Goal: Information Seeking & Learning: Understand process/instructions

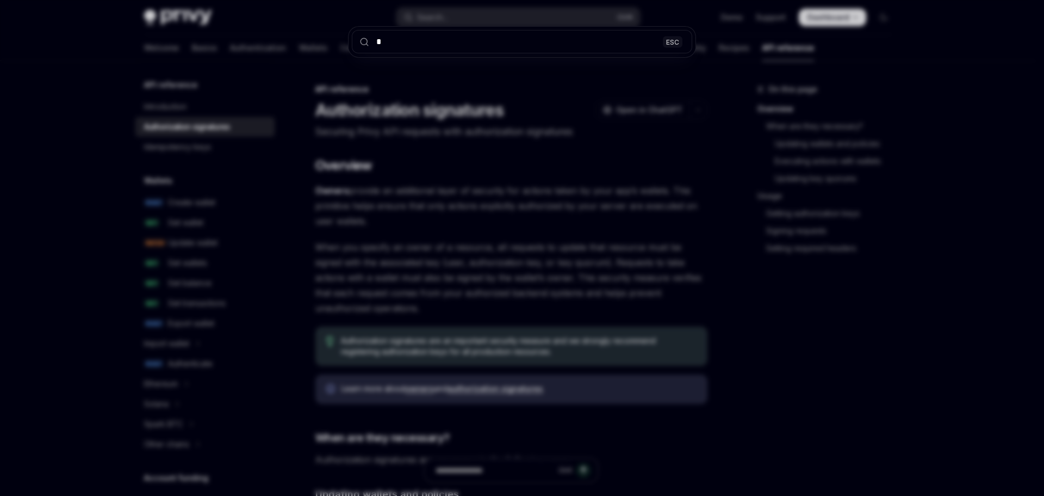
type textarea "*"
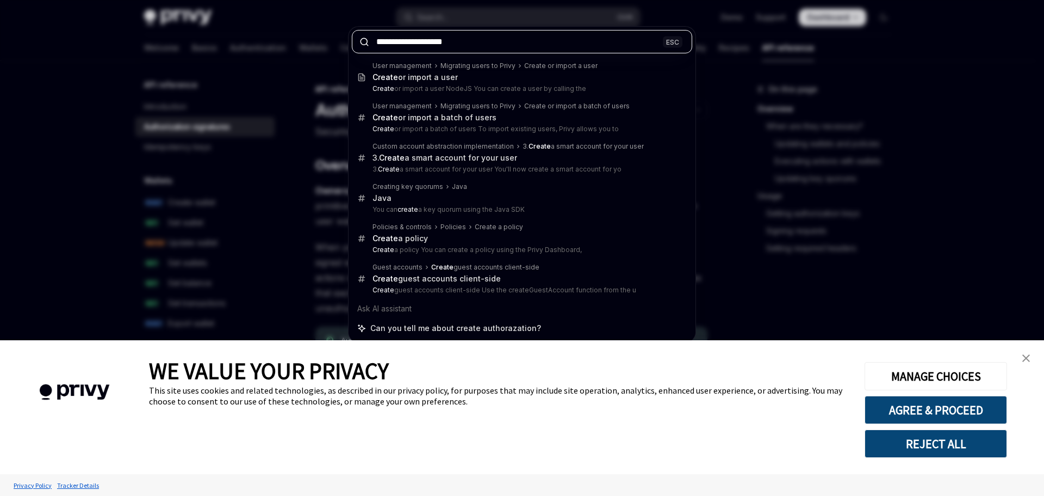
drag, startPoint x: 466, startPoint y: 41, endPoint x: 405, endPoint y: 44, distance: 61.0
click at [405, 44] on input "**********" at bounding box center [522, 41] width 340 height 23
paste input "*****"
type input "**********"
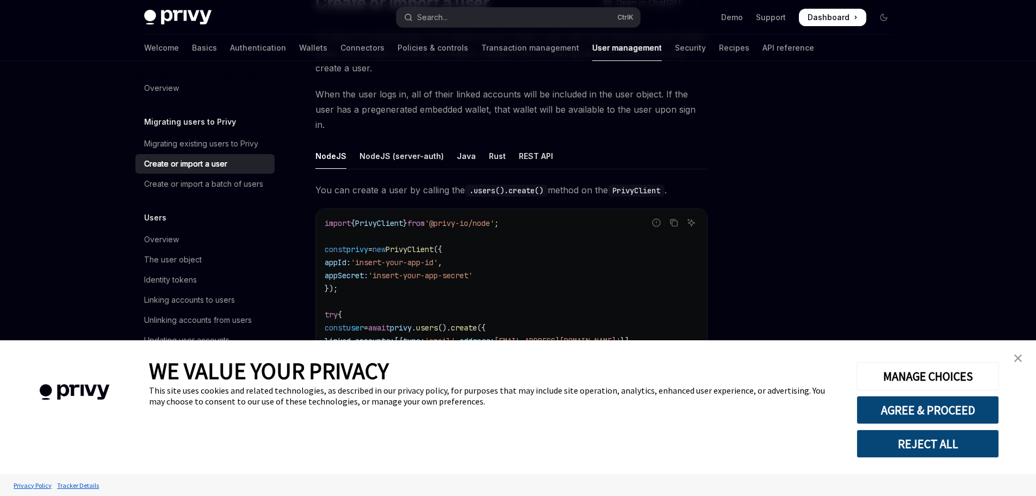
scroll to position [170, 0]
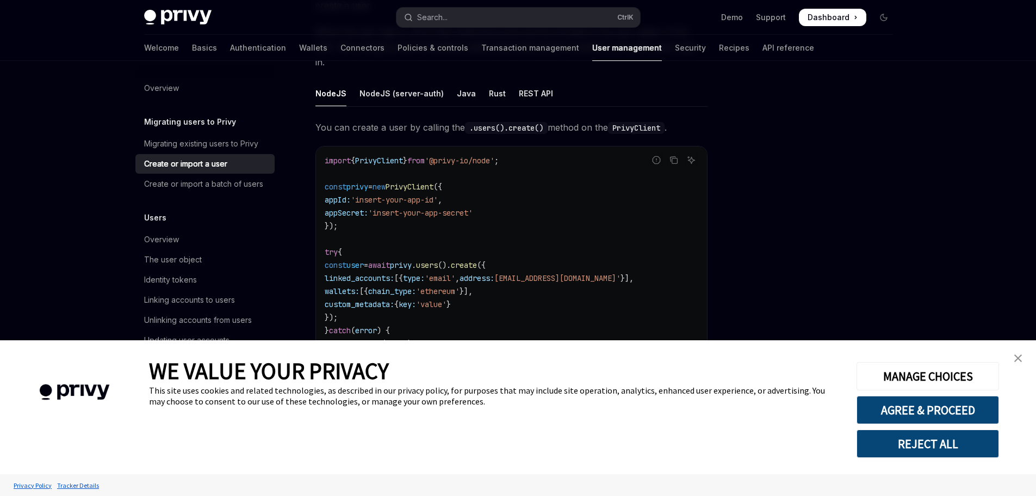
click at [1012, 355] on link "close banner" at bounding box center [1018, 358] width 22 height 22
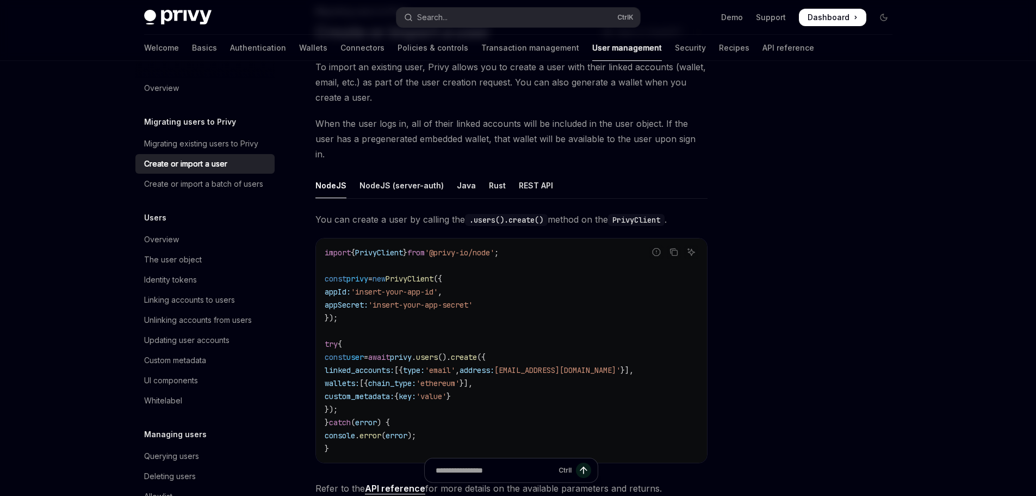
scroll to position [0, 0]
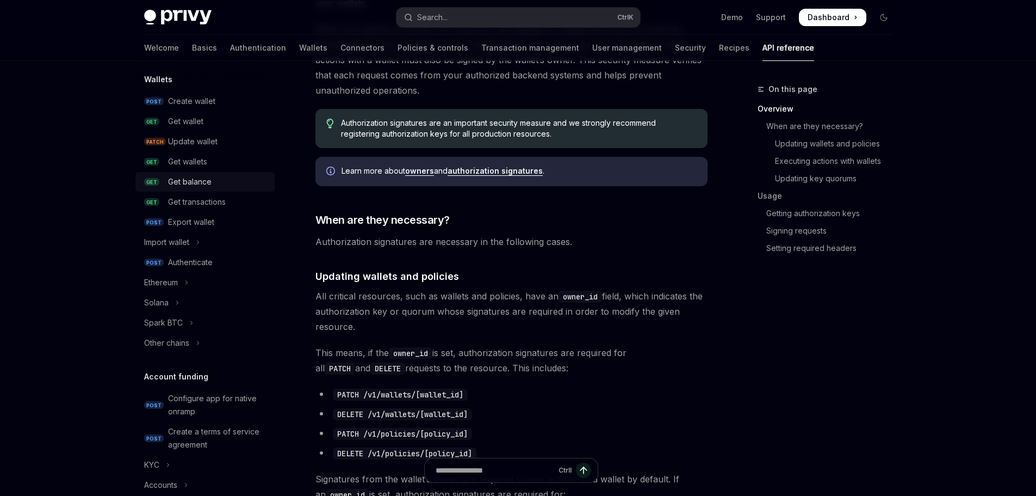
scroll to position [109, 0]
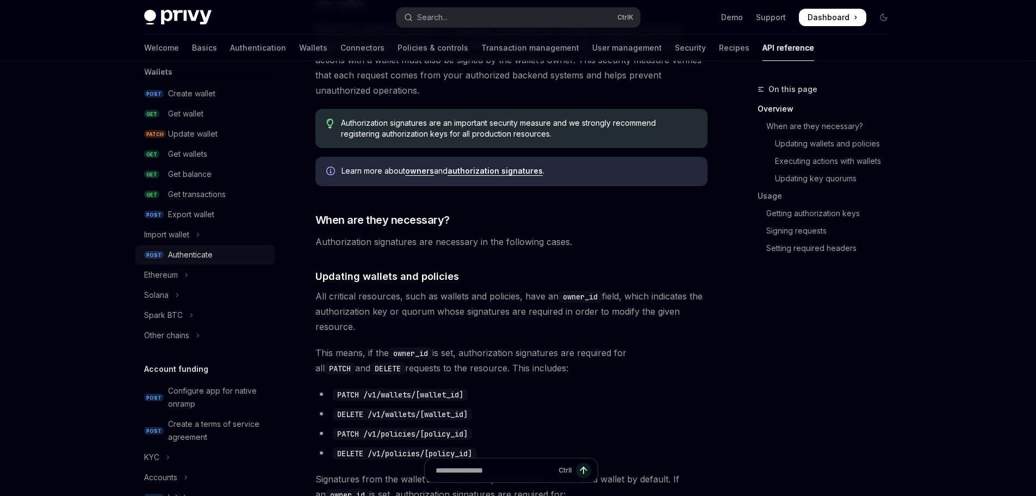
click at [209, 247] on link "POST Authenticate" at bounding box center [204, 255] width 139 height 20
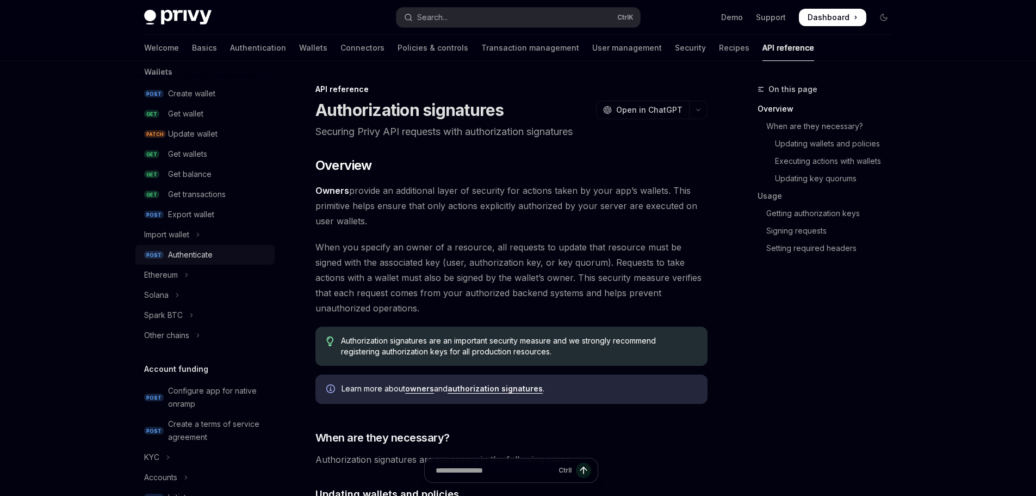
type textarea "*"
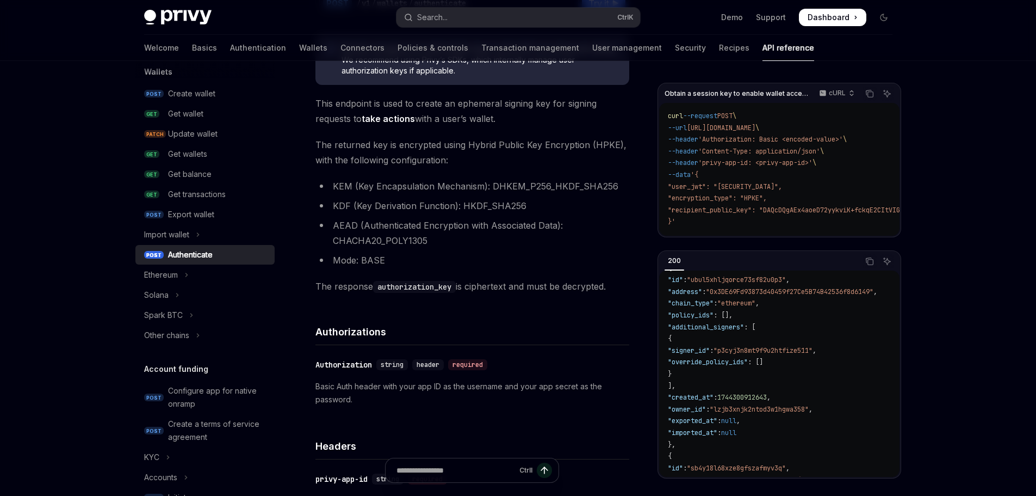
scroll to position [109, 0]
click at [798, 355] on span ""p3cyj3n8mt9f9u2htfize511"" at bounding box center [763, 350] width 99 height 9
copy span "p3cyj3n8mt9f9u2htfize511"
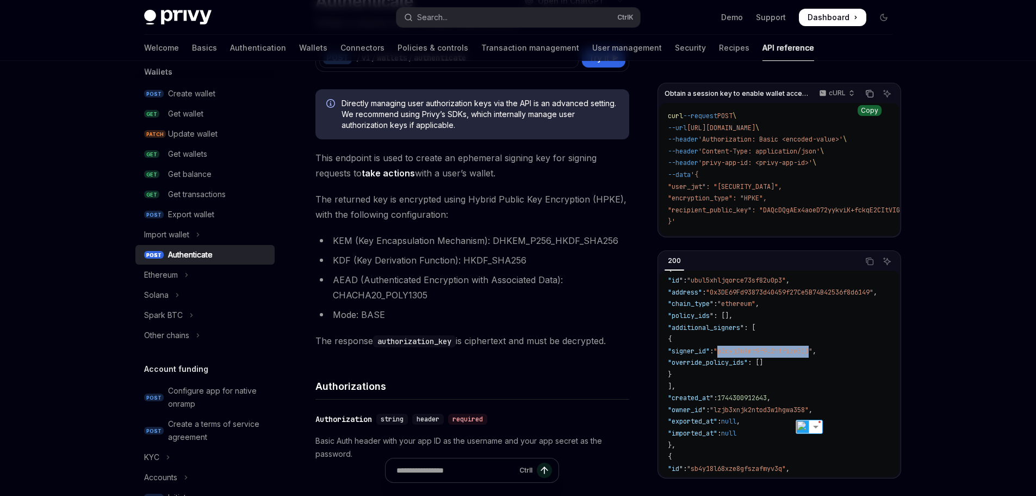
click at [872, 94] on icon "Copy the contents from the code block" at bounding box center [869, 93] width 9 height 9
click at [786, 193] on code "curl --request POST \ --url [URL][DOMAIN_NAME] \ --header 'Authorization: Basic…" at bounding box center [865, 168] width 395 height 117
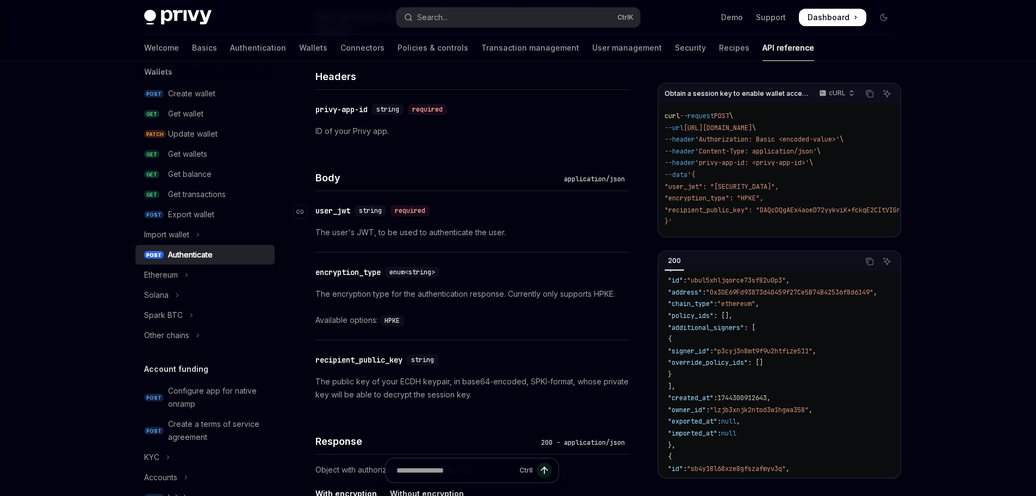
scroll to position [598, 0]
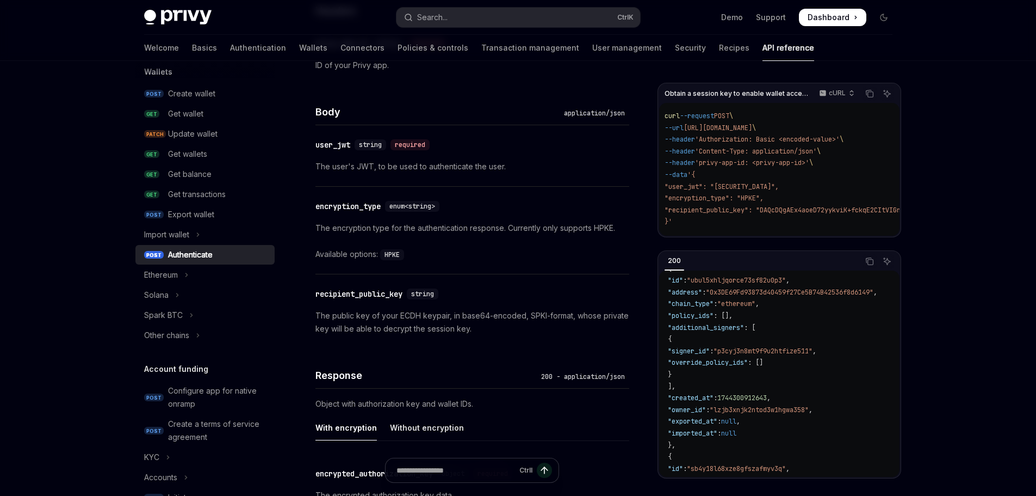
click at [462, 325] on p "The public key of your ECDH keypair, in base64-encoded, SPKI-format, whose priv…" at bounding box center [472, 322] width 314 height 26
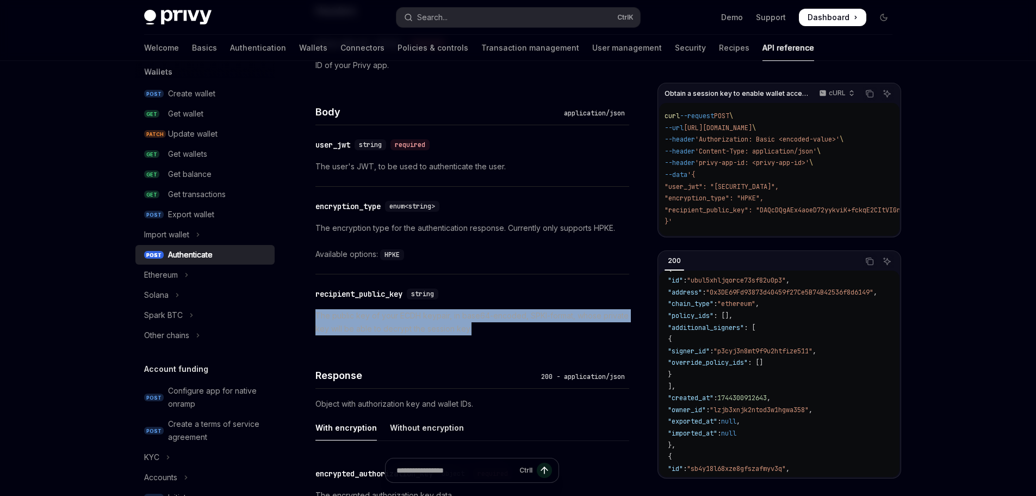
drag, startPoint x: 475, startPoint y: 330, endPoint x: 317, endPoint y: 317, distance: 159.4
click at [317, 317] on p "The public key of your ECDH keypair, in base64-encoded, SPKI-format, whose priv…" at bounding box center [472, 322] width 314 height 26
click at [461, 344] on img at bounding box center [464, 345] width 14 height 14
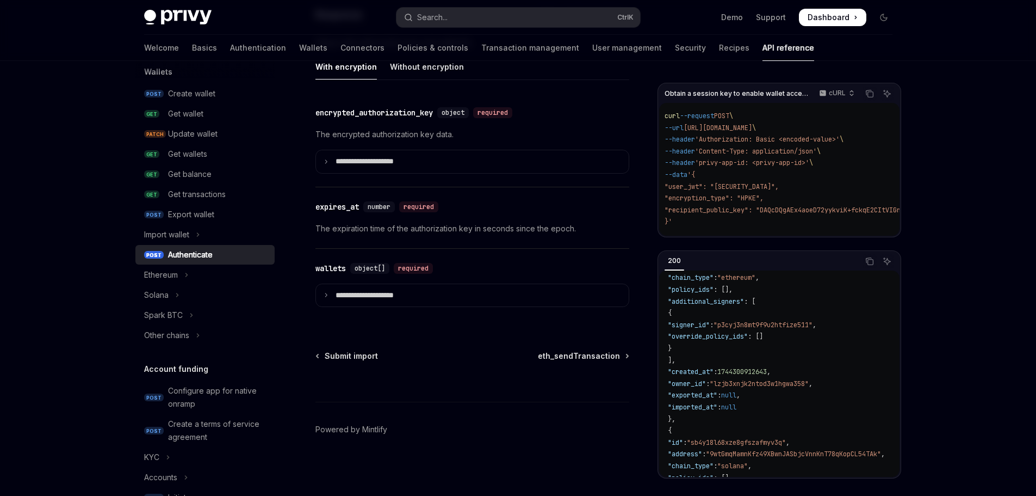
scroll to position [54, 0]
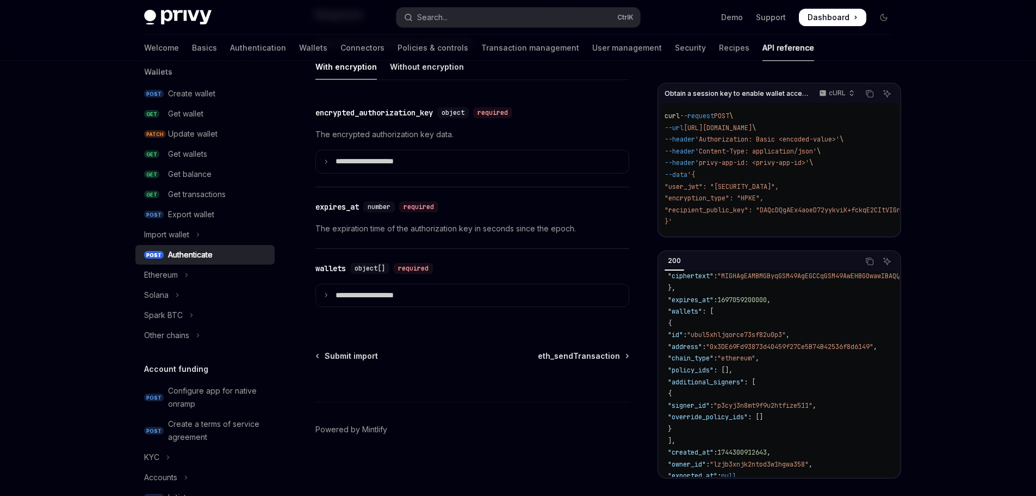
click at [710, 410] on span ""signer_id"" at bounding box center [689, 405] width 42 height 9
copy span "signer_id"
click at [463, 18] on button "Search... Ctrl K" at bounding box center [519, 18] width 244 height 20
drag, startPoint x: 465, startPoint y: 18, endPoint x: 448, endPoint y: 16, distance: 17.1
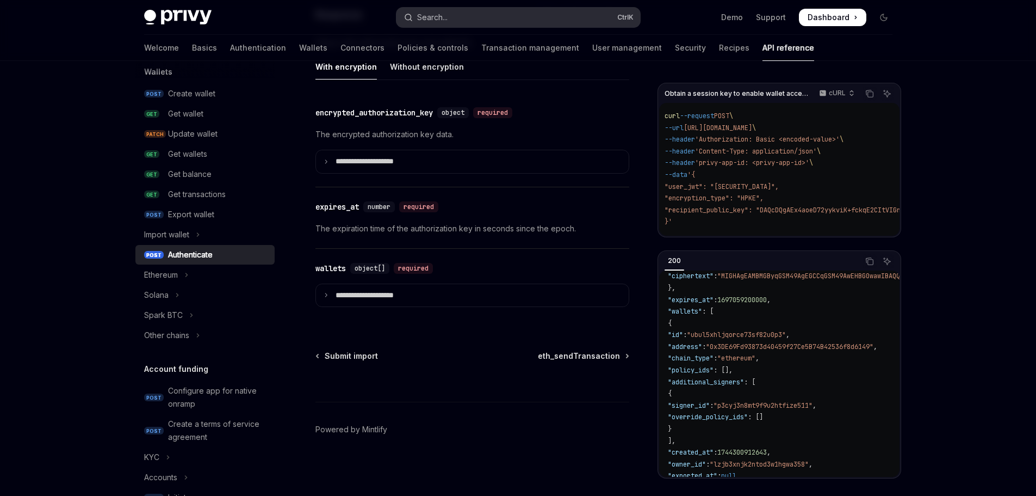
click at [448, 16] on div "Search..." at bounding box center [432, 17] width 30 height 13
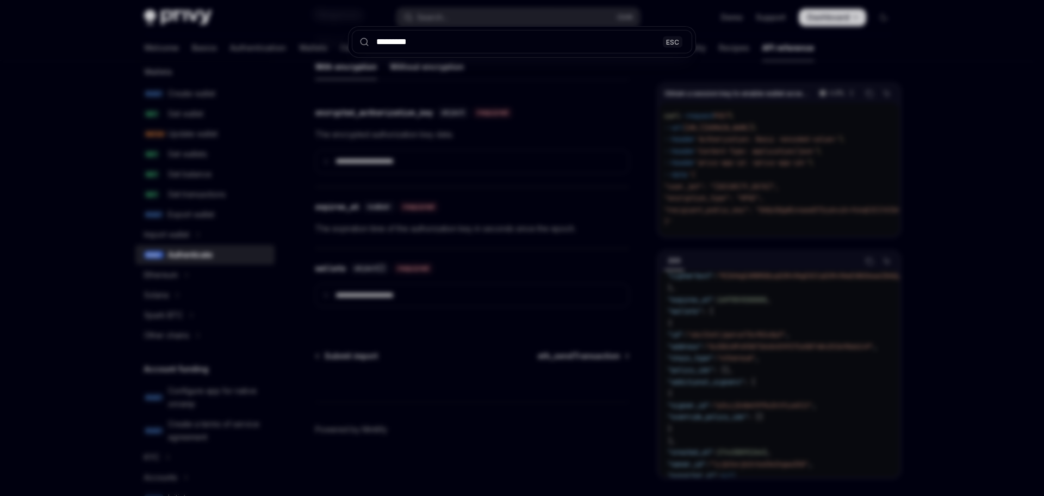
click at [469, 40] on input "*********" at bounding box center [522, 41] width 340 height 23
type input "*********"
click at [590, 166] on div "********* ESC" at bounding box center [522, 248] width 1044 height 496
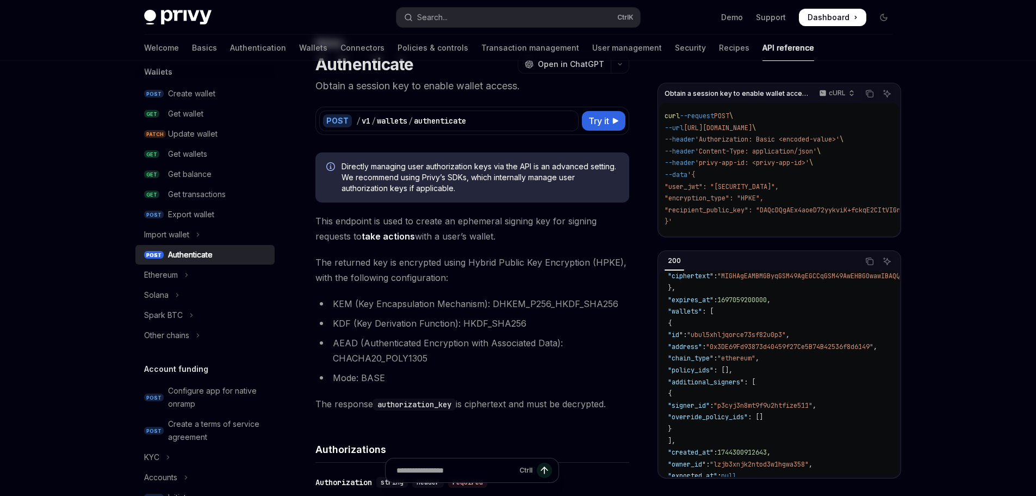
scroll to position [0, 0]
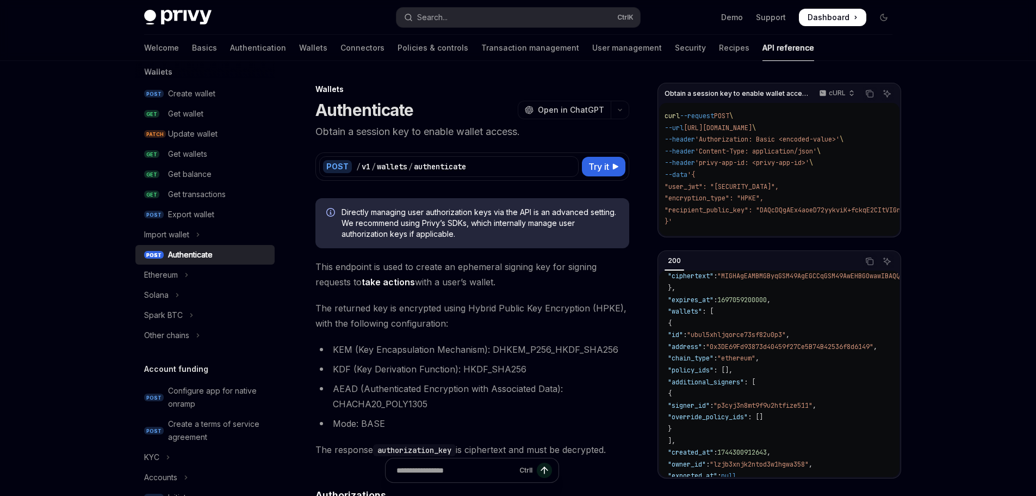
click at [815, 211] on span ""recipient_public_key": "DAQcDQgAEx4aoeD72yykviK+fckqE2CItVIGn1rCnvCXZ1HgpOcMEM…" at bounding box center [849, 210] width 369 height 9
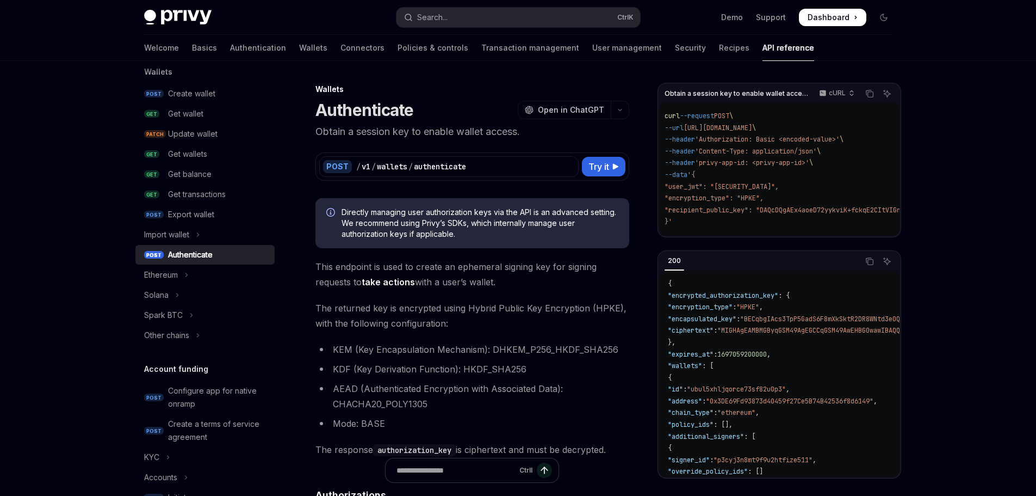
click at [733, 210] on span ""recipient_public_key": "DAQcDQgAEx4aoeD72yykviK+fckqE2CItVIGn1rCnvCXZ1HgpOcMEM…" at bounding box center [849, 210] width 369 height 9
click at [820, 208] on span ""recipient_public_key": "DAQcDQgAEx4aoeD72yykviK+fckqE2CItVIGn1rCnvCXZ1HgpOcMEM…" at bounding box center [849, 210] width 369 height 9
click at [582, 109] on span "Open in ChatGPT" at bounding box center [571, 109] width 66 height 11
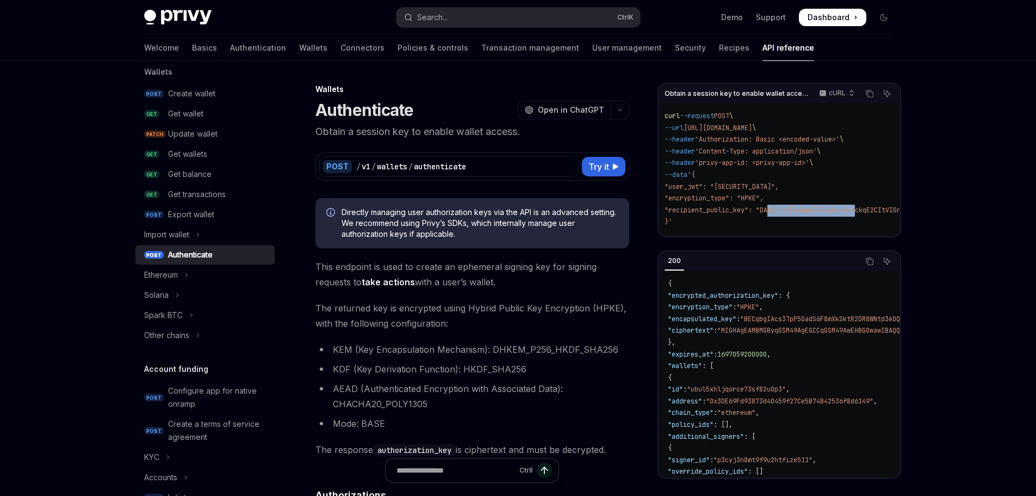
click at [802, 208] on span ""recipient_public_key": "DAQcDQgAEx4aoeD72yykviK+fckqE2CItVIGn1rCnvCXZ1HgpOcMEM…" at bounding box center [849, 210] width 369 height 9
click at [819, 214] on code "curl --request POST \ --url [URL][DOMAIN_NAME] \ --header 'Authorization: Basic…" at bounding box center [862, 168] width 395 height 117
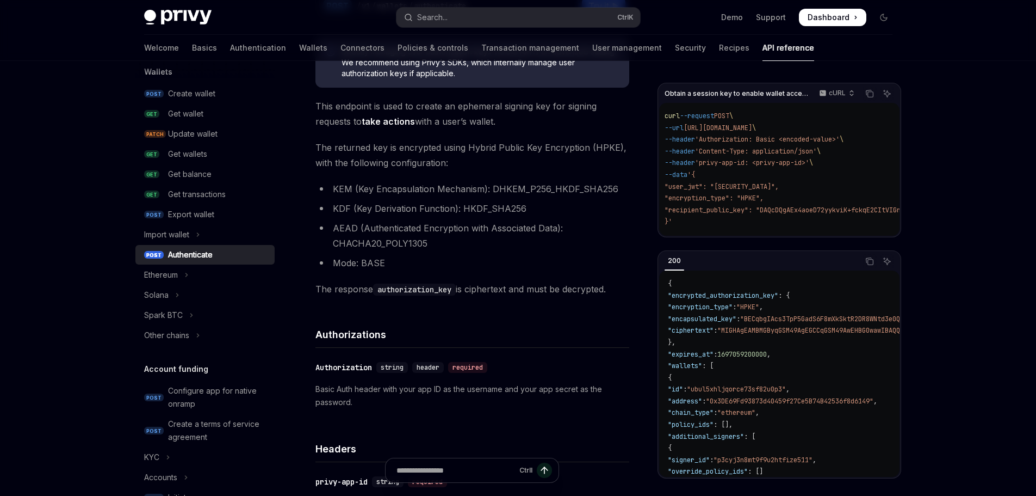
scroll to position [163, 0]
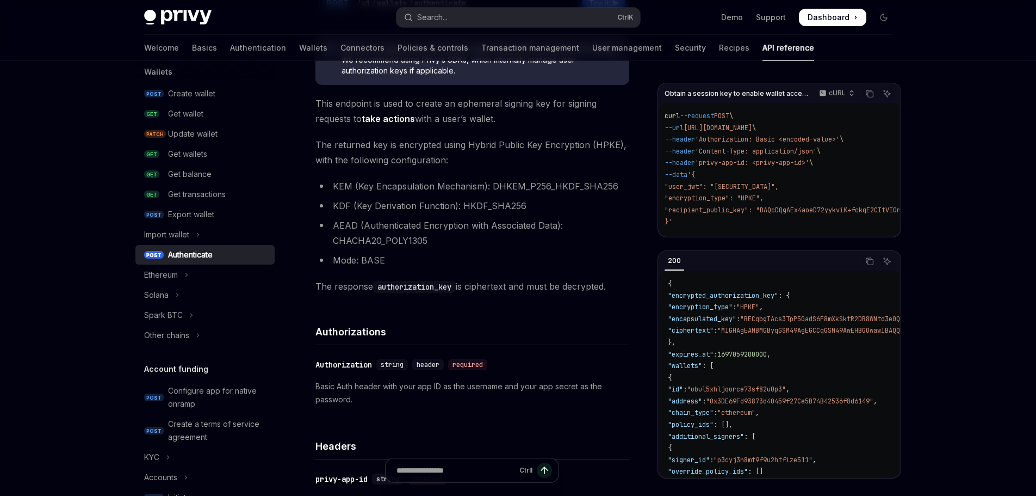
click at [745, 298] on span ""encrypted_authorization_key"" at bounding box center [723, 295] width 110 height 9
click at [792, 321] on span ""BECqbgIAcs3TpP5GadS6F8mXkSktR2DR8WNtd3e0Qcy7PpoRHEygpzjFWttntS+SEM3VSr4Thewh18…" at bounding box center [911, 318] width 343 height 9
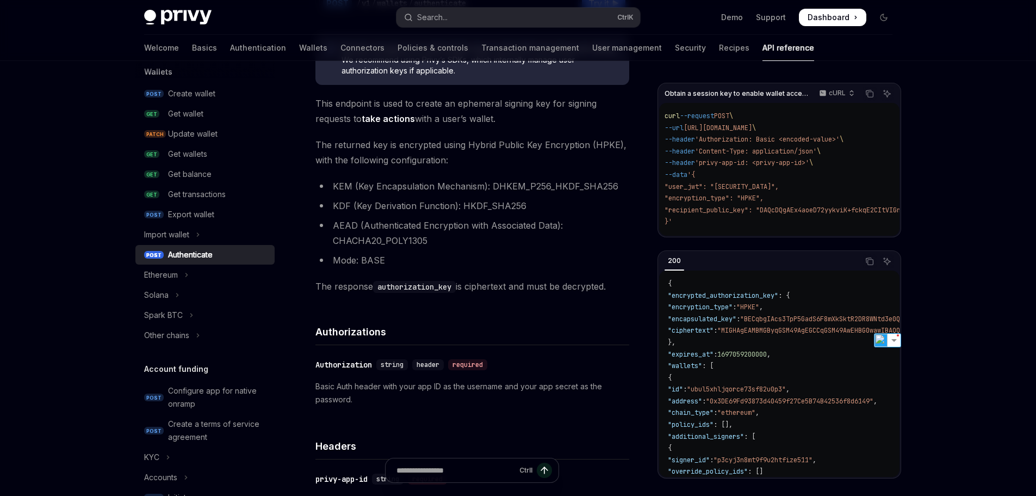
click at [729, 311] on span ""encryption_type"" at bounding box center [700, 306] width 65 height 9
click at [736, 300] on span ""encrypted_authorization_key"" at bounding box center [723, 295] width 110 height 9
click at [697, 218] on code "curl --request POST \ --url [URL][DOMAIN_NAME] \ --header 'Authorization: Basic…" at bounding box center [862, 168] width 395 height 117
click at [700, 210] on span ""recipient_public_key": "DAQcDQgAEx4aoeD72yykviK+fckqE2CItVIGn1rCnvCXZ1HgpOcMEM…" at bounding box center [849, 210] width 369 height 9
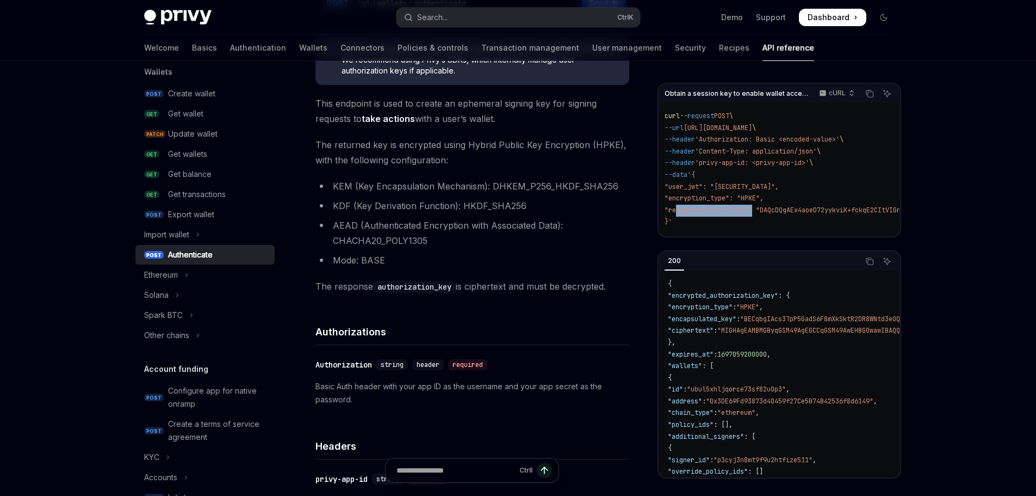
click at [700, 210] on span ""recipient_public_key": "DAQcDQgAEx4aoeD72yykviK+fckqE2CItVIGn1rCnvCXZ1HgpOcMEM…" at bounding box center [849, 210] width 369 height 9
click at [756, 300] on span ""encrypted_authorization_key"" at bounding box center [723, 295] width 110 height 9
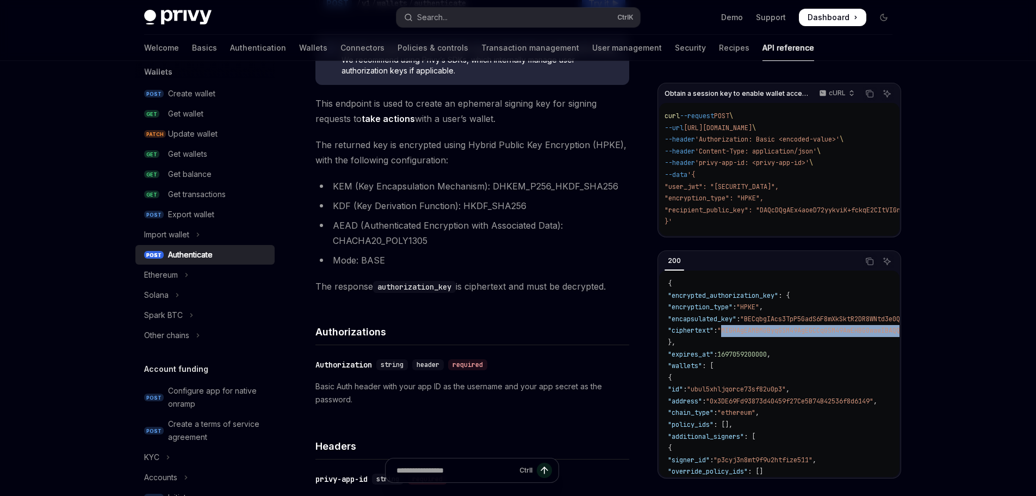
click at [792, 323] on span ""BECqbgIAcs3TpP5GadS6F8mXkSktR2DR8WNtd3e0Qcy7PpoRHEygpzjFWttntS+SEM3VSr4Thewh18…" at bounding box center [911, 318] width 343 height 9
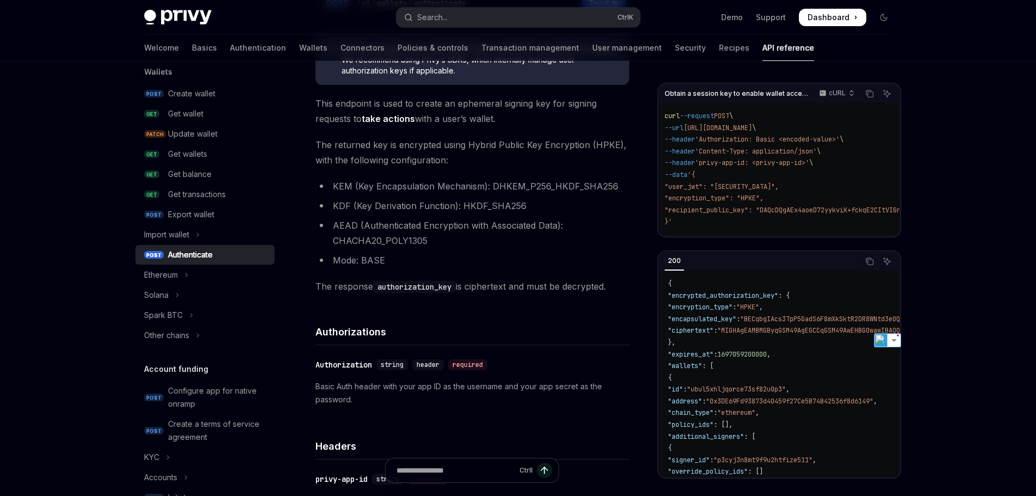
click at [787, 323] on span ""BECqbgIAcs3TpP5GadS6F8mXkSktR2DR8WNtd3e0Qcy7PpoRHEygpzjFWttntS+SEM3VSr4Thewh18…" at bounding box center [911, 318] width 343 height 9
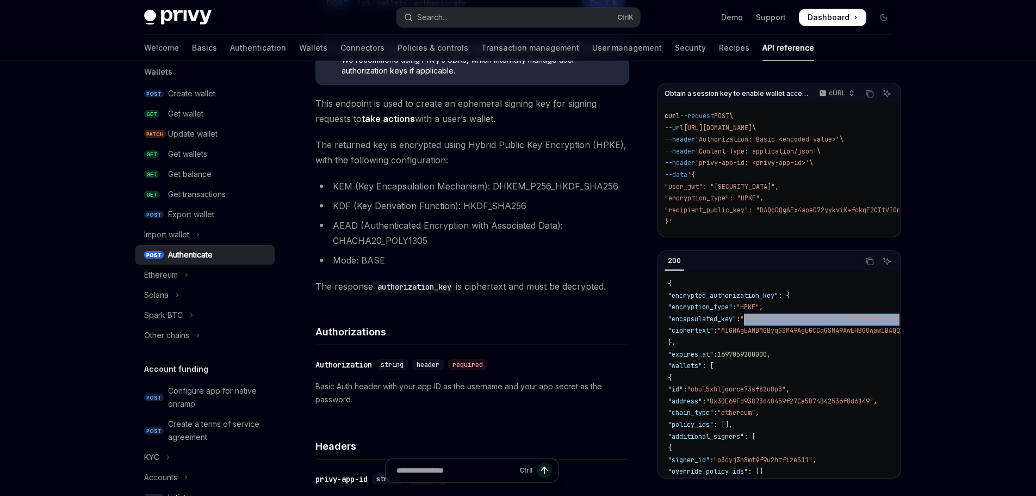
click at [787, 323] on span ""BECqbgIAcs3TpP5GadS6F8mXkSktR2DR8WNtd3e0Qcy7PpoRHEygpzjFWttntS+SEM3VSr4Thewh18…" at bounding box center [911, 318] width 343 height 9
click at [788, 323] on span ""BECqbgIAcs3TpP5GadS6F8mXkSktR2DR8WNtd3e0Qcy7PpoRHEygpzjFWttntS+SEM3VSr4Thewh18…" at bounding box center [911, 318] width 343 height 9
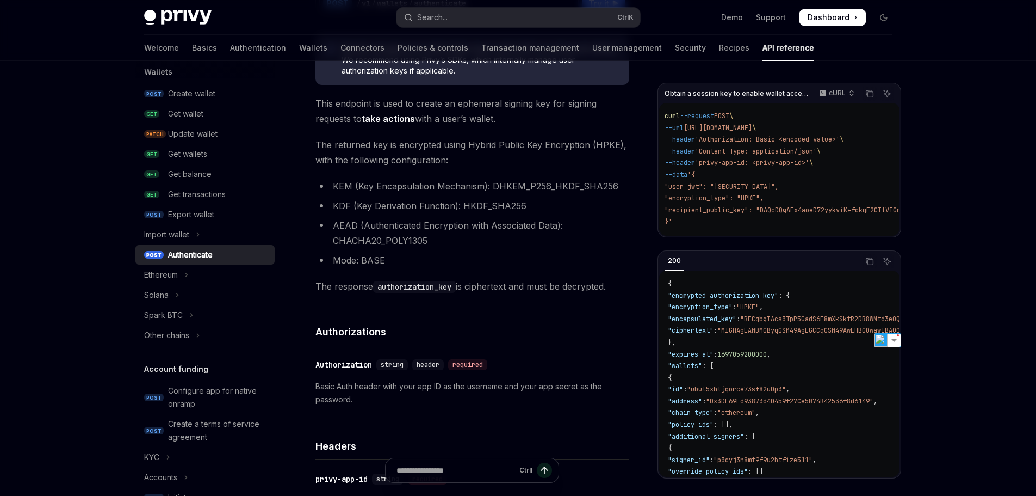
click at [789, 322] on span ""BECqbgIAcs3TpP5GadS6F8mXkSktR2DR8WNtd3e0Qcy7PpoRHEygpzjFWttntS+SEM3VSr4Thewh18…" at bounding box center [911, 318] width 343 height 9
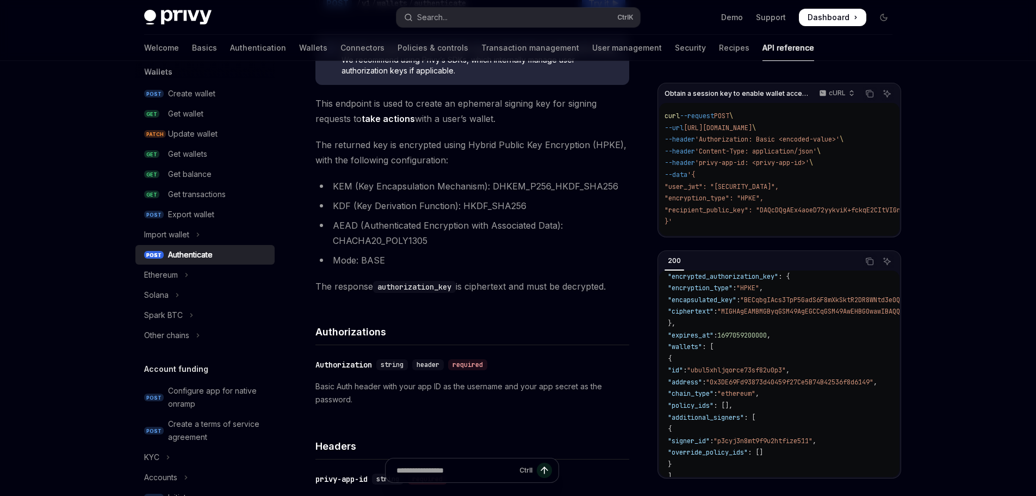
scroll to position [0, 0]
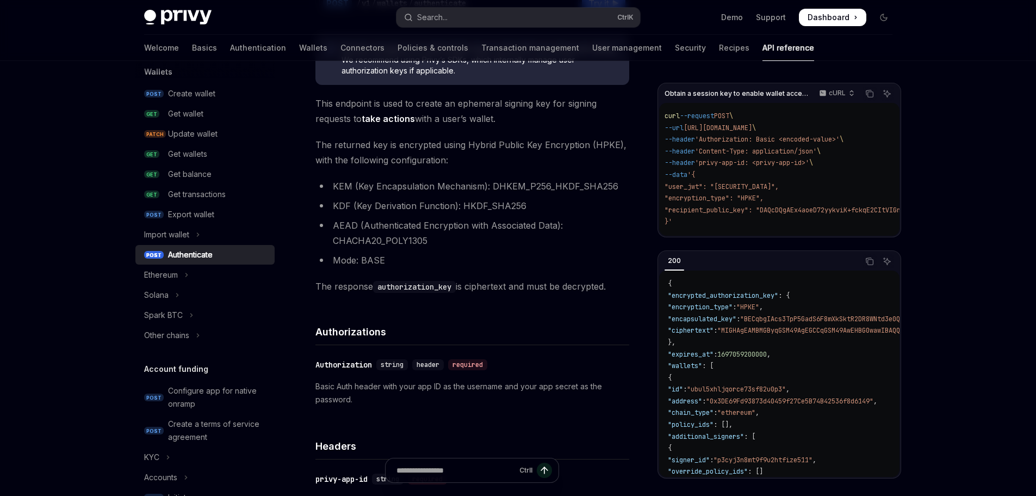
click at [869, 92] on icon "Copy the contents from the code block" at bounding box center [870, 94] width 5 height 5
click at [538, 152] on span "The returned key is encrypted using Hybrid Public Key Encryption (HPKE), with t…" at bounding box center [472, 152] width 314 height 30
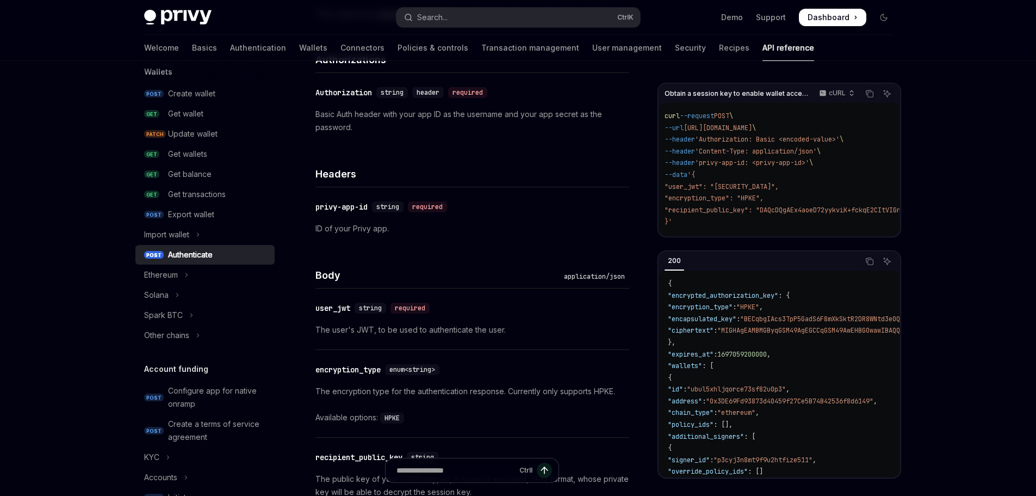
scroll to position [381, 0]
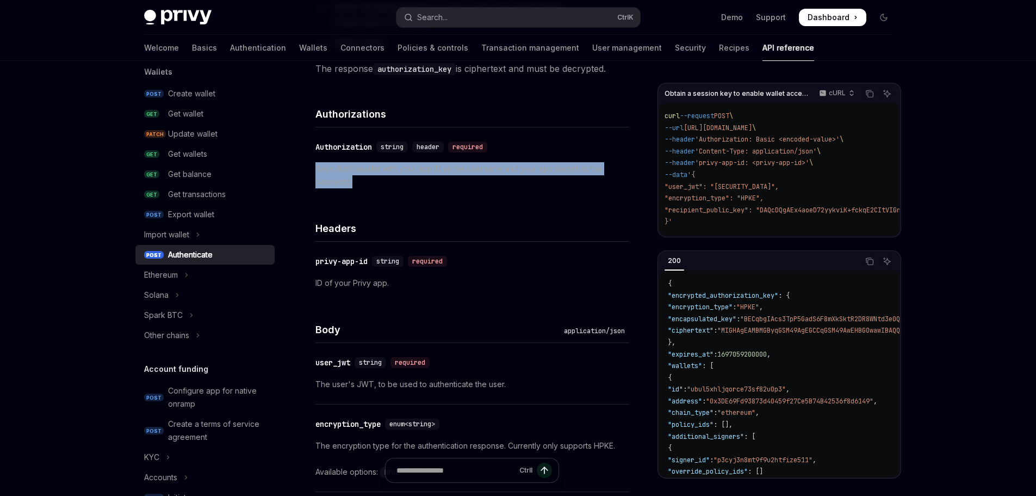
drag, startPoint x: 315, startPoint y: 173, endPoint x: 307, endPoint y: 169, distance: 9.7
click at [307, 169] on div "Wallets Authenticate OpenAI Open in ChatGPT Obtain a session key to enable wall…" at bounding box center [370, 388] width 522 height 1372
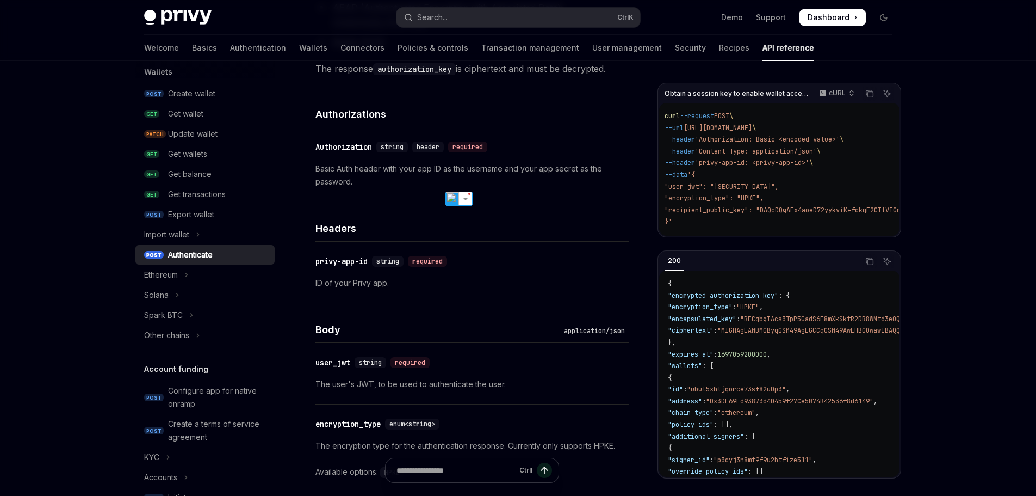
click at [783, 139] on span "'Authorization: Basic <encoded-value>'" at bounding box center [767, 139] width 145 height 9
drag, startPoint x: 358, startPoint y: 174, endPoint x: 312, endPoint y: 169, distance: 45.9
click at [312, 169] on div "Wallets Authenticate OpenAI Open in ChatGPT Obtain a session key to enable wall…" at bounding box center [370, 388] width 522 height 1372
click at [373, 182] on p "Basic Auth header with your app ID as the username and your app secret as the p…" at bounding box center [472, 175] width 314 height 26
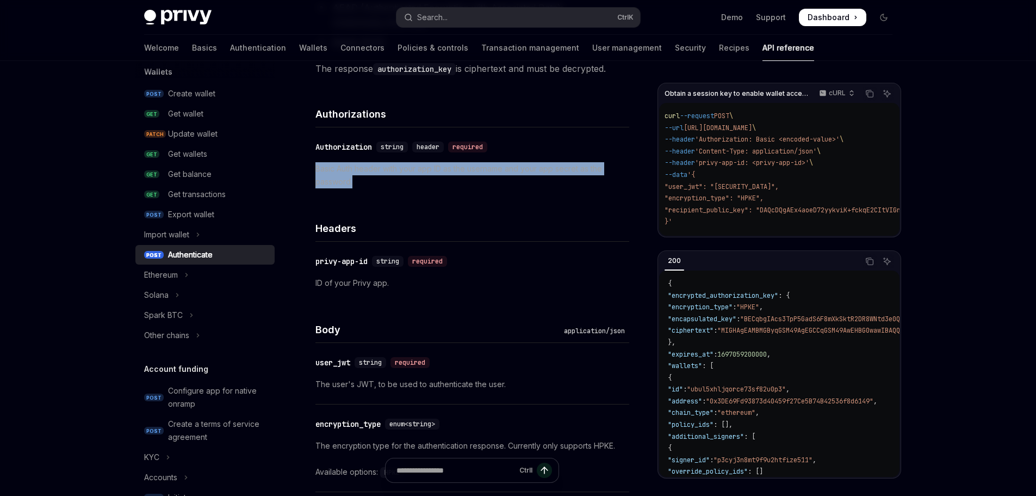
drag, startPoint x: 370, startPoint y: 183, endPoint x: 309, endPoint y: 166, distance: 63.2
click at [309, 166] on div "Wallets Authenticate OpenAI Open in ChatGPT Obtain a session key to enable wall…" at bounding box center [370, 388] width 522 height 1372
click at [455, 201] on img at bounding box center [452, 198] width 14 height 14
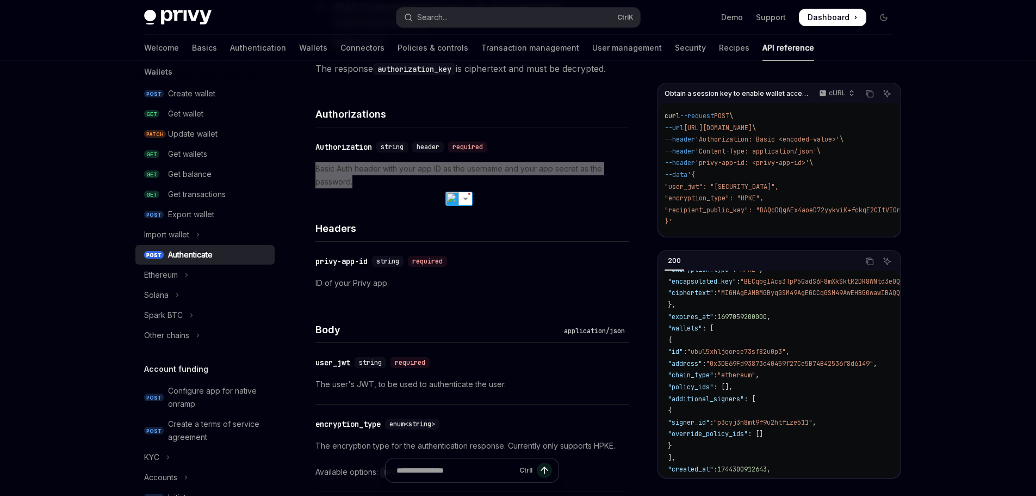
scroll to position [54, 0]
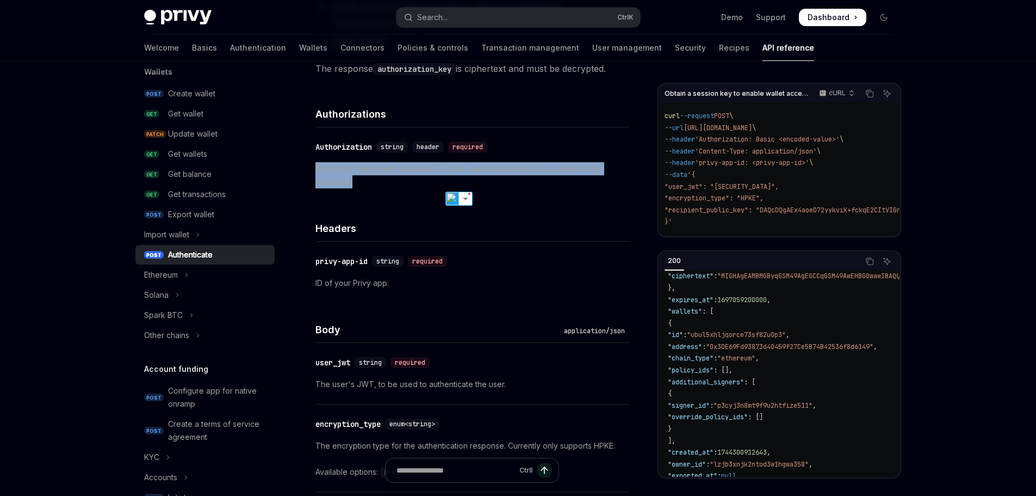
click at [414, 154] on div "​ Authorization string header required Basic Auth header with your app ID as th…" at bounding box center [472, 164] width 314 height 74
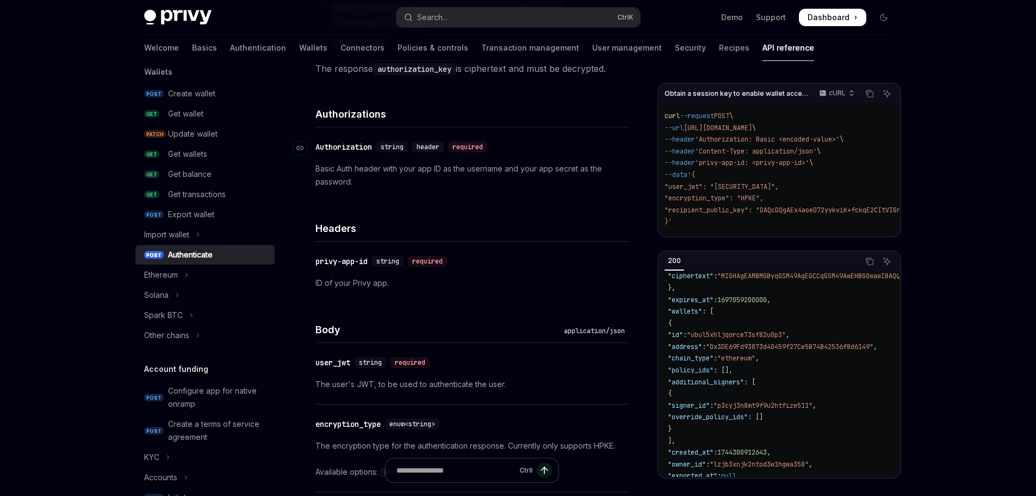
click at [335, 147] on div "Authorization" at bounding box center [343, 146] width 57 height 11
click at [335, 147] on div "Directly managing user authorization keys via the API is an advanced setting. W…" at bounding box center [472, 357] width 314 height 1081
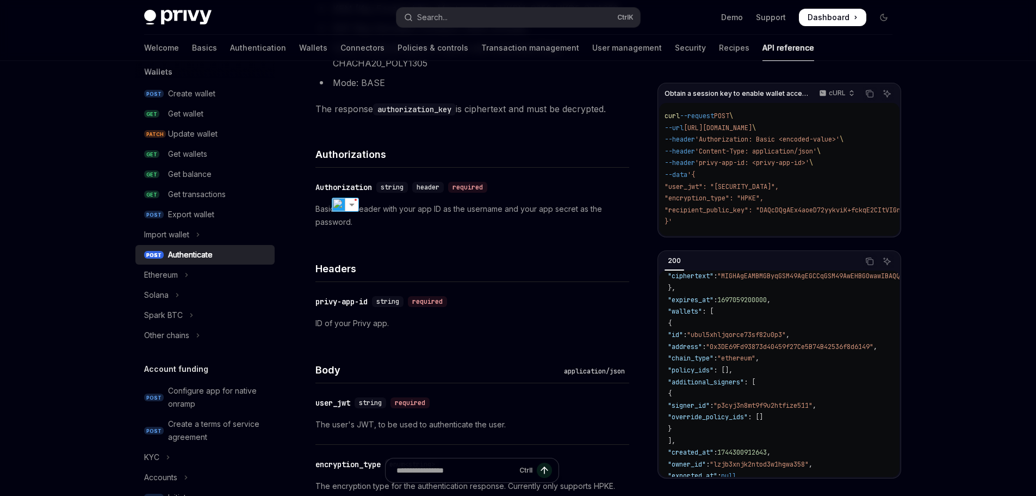
click at [485, 227] on p "Basic Auth header with your app ID as the username and your app secret as the p…" at bounding box center [472, 215] width 314 height 26
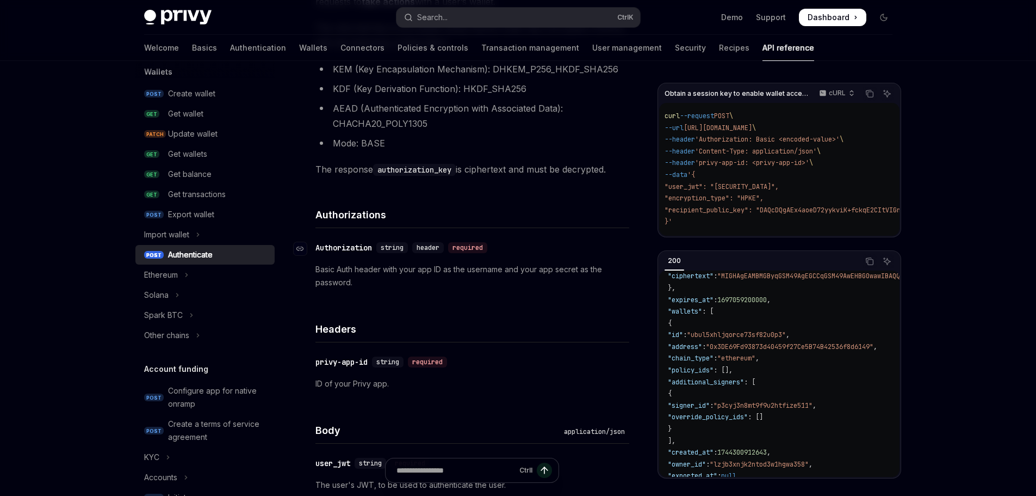
scroll to position [286, 0]
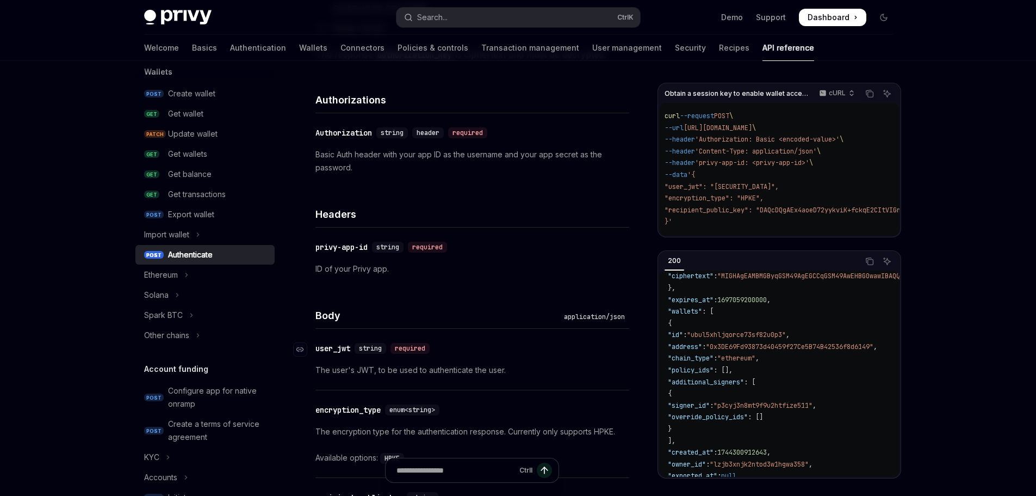
click at [342, 345] on div "user_jwt" at bounding box center [332, 348] width 35 height 11
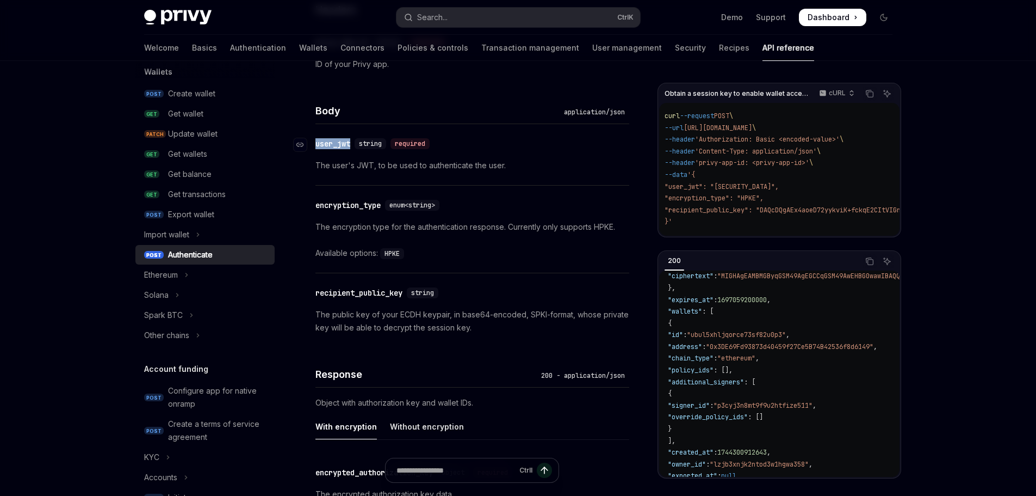
click at [342, 345] on div "Directly managing user authorization keys via the API is an advanced setting. W…" at bounding box center [472, 139] width 314 height 1081
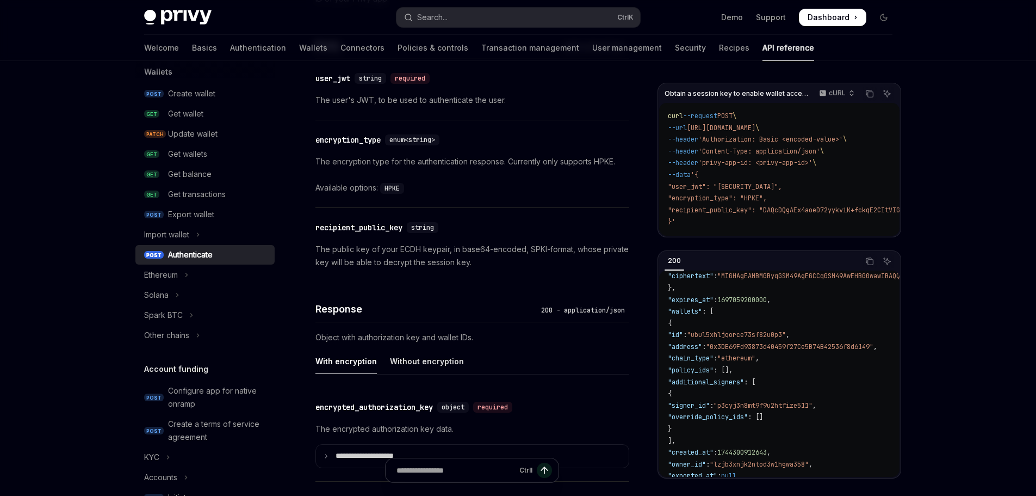
click at [727, 188] on span ""user_jwt": "[SECURITY_DATA]"," at bounding box center [725, 186] width 114 height 9
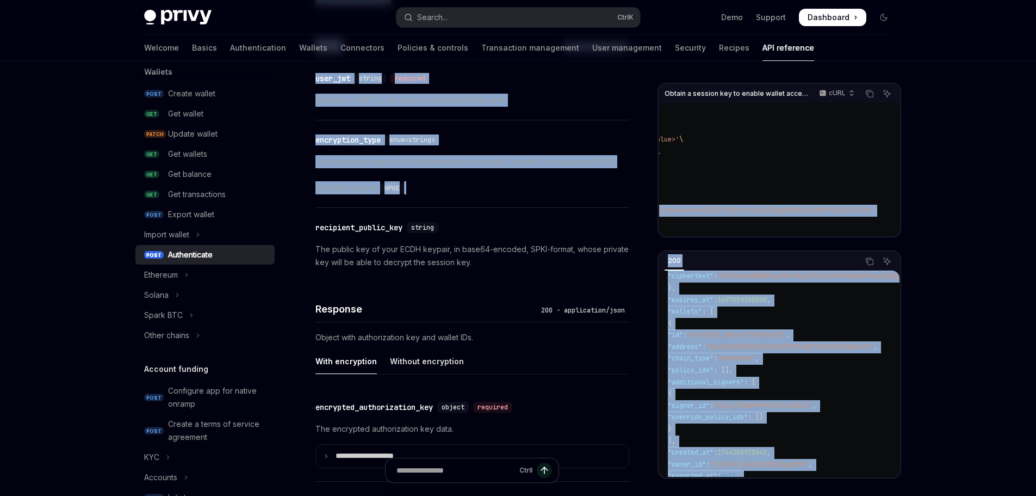
scroll to position [0, 535]
drag, startPoint x: 726, startPoint y: 187, endPoint x: 865, endPoint y: 186, distance: 138.7
click at [618, 186] on span ""user_jwt": "[SECURITY_DATA]"," at bounding box center [561, 186] width 114 height 9
copy span "[SECURITY_DATA]"
